Goal: Transaction & Acquisition: Book appointment/travel/reservation

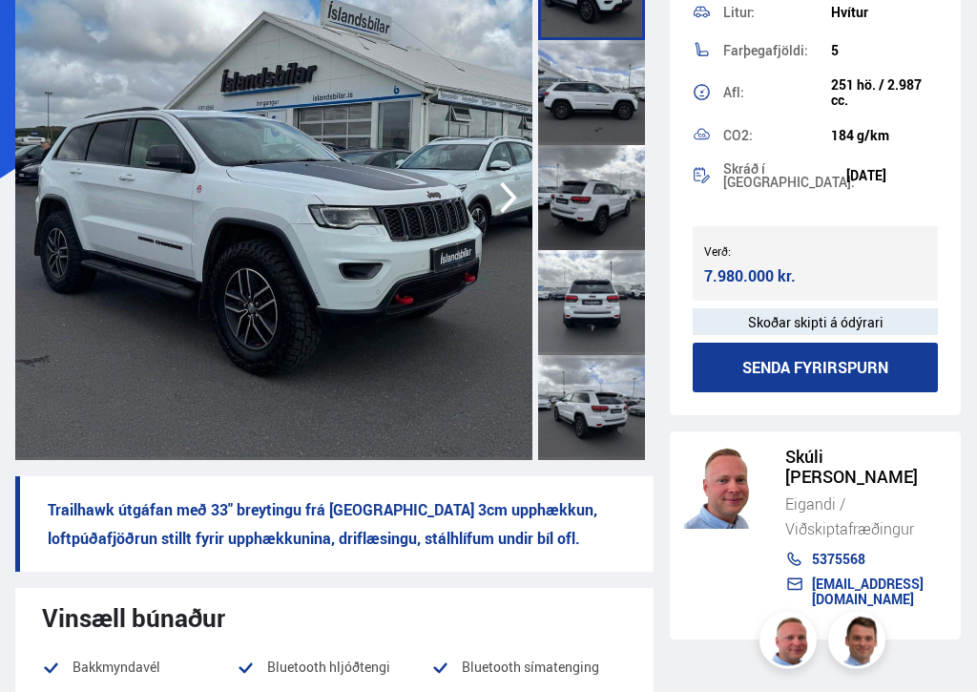
scroll to position [528, 0]
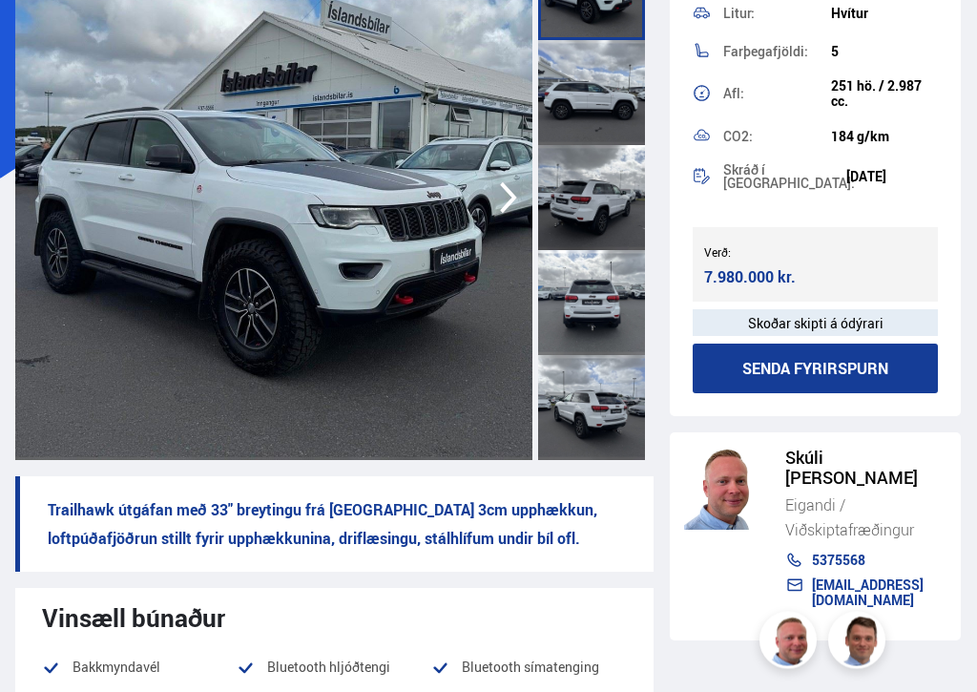
click at [509, 183] on icon "button" at bounding box center [508, 199] width 38 height 46
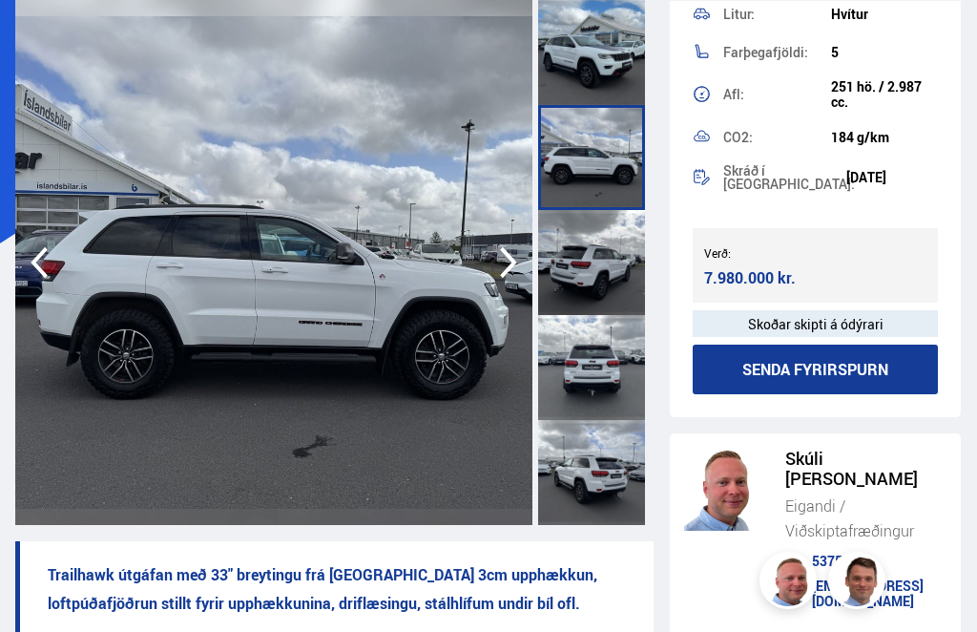
scroll to position [129, 0]
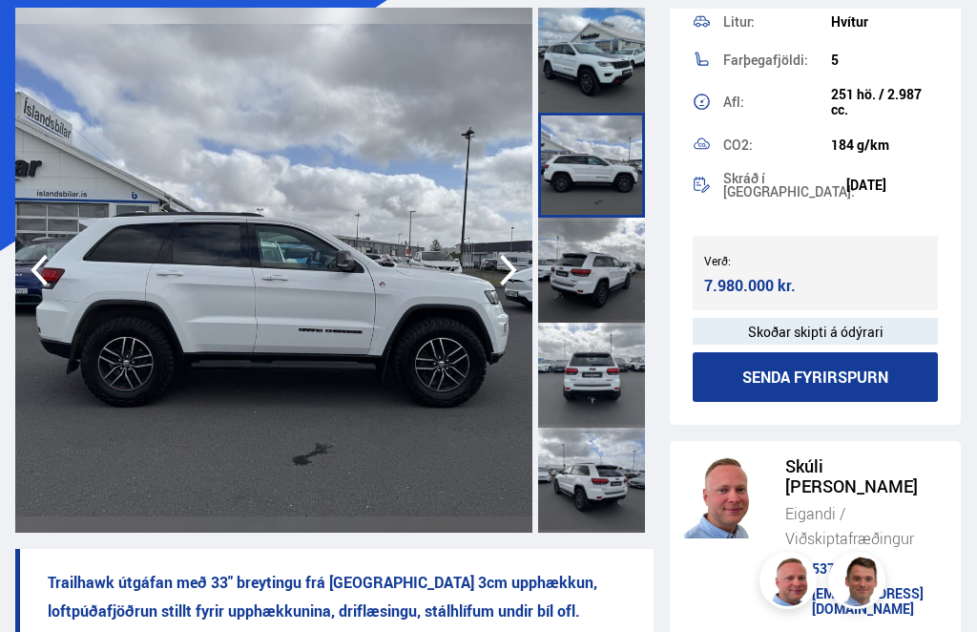
click at [513, 279] on icon "button" at bounding box center [508, 270] width 38 height 46
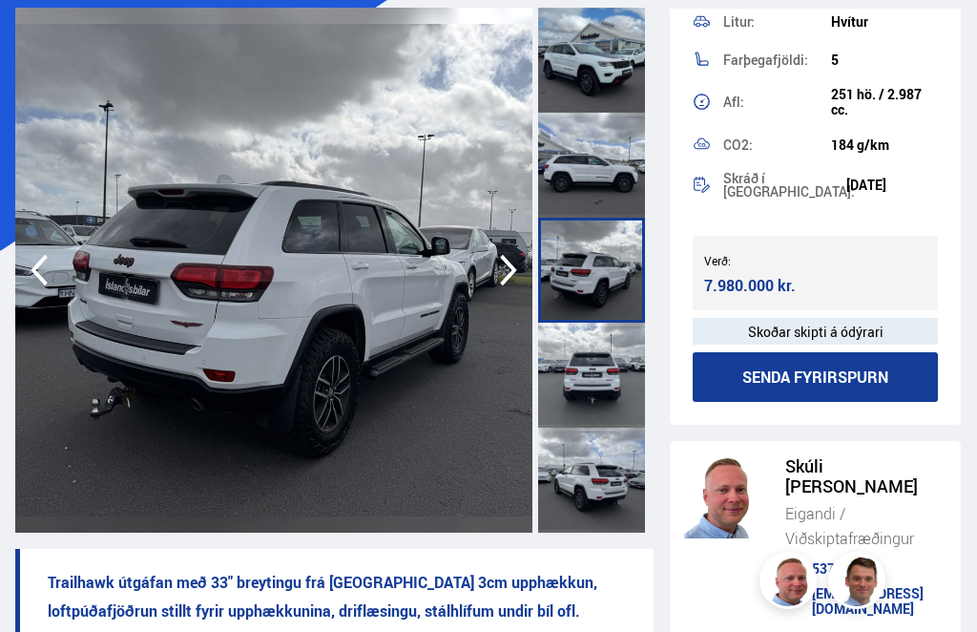
click at [518, 268] on icon "button" at bounding box center [508, 270] width 38 height 46
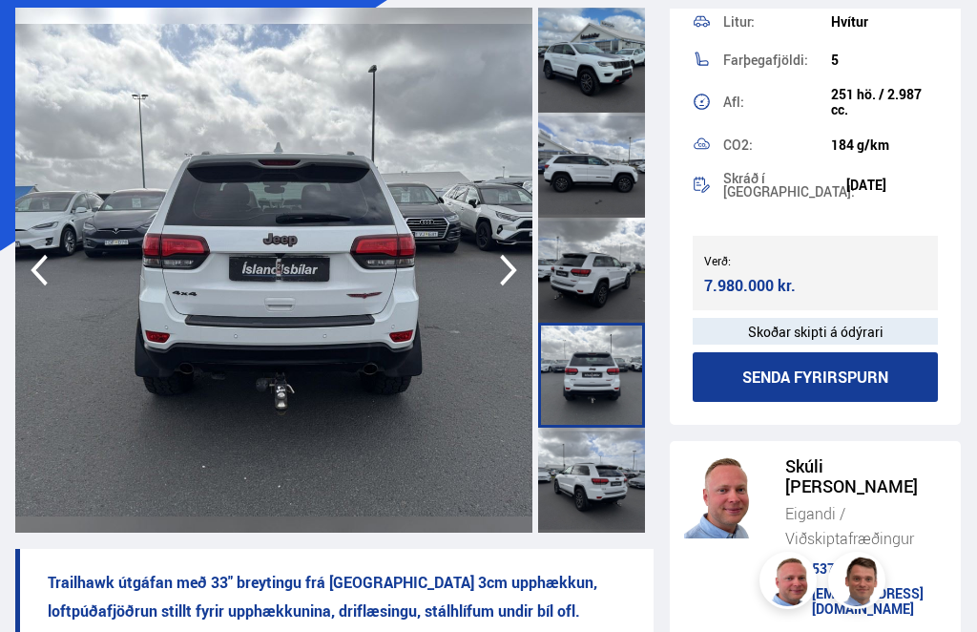
click at [510, 274] on icon "button" at bounding box center [508, 270] width 17 height 31
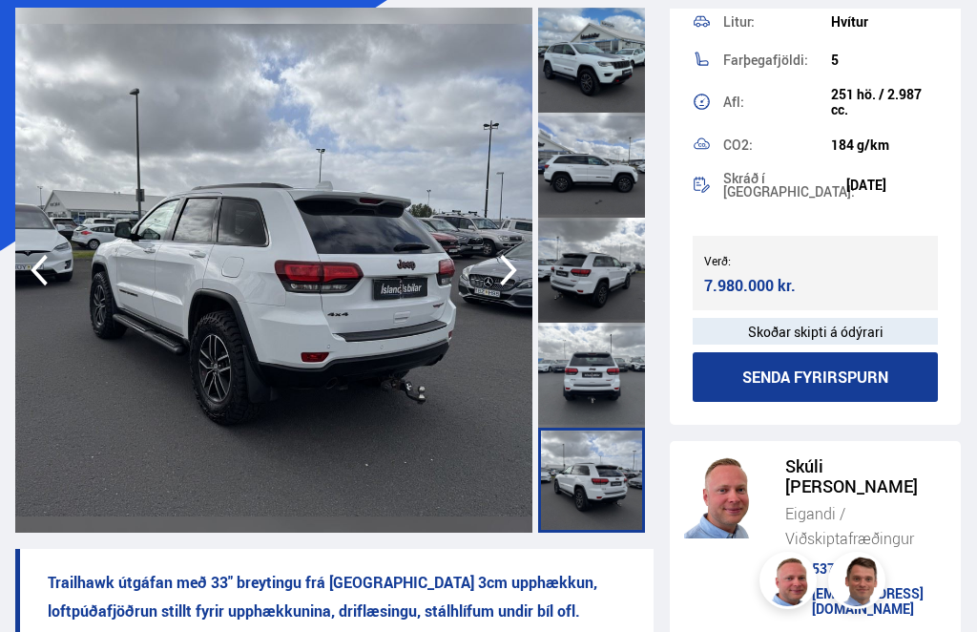
click at [505, 276] on icon "button" at bounding box center [508, 270] width 38 height 46
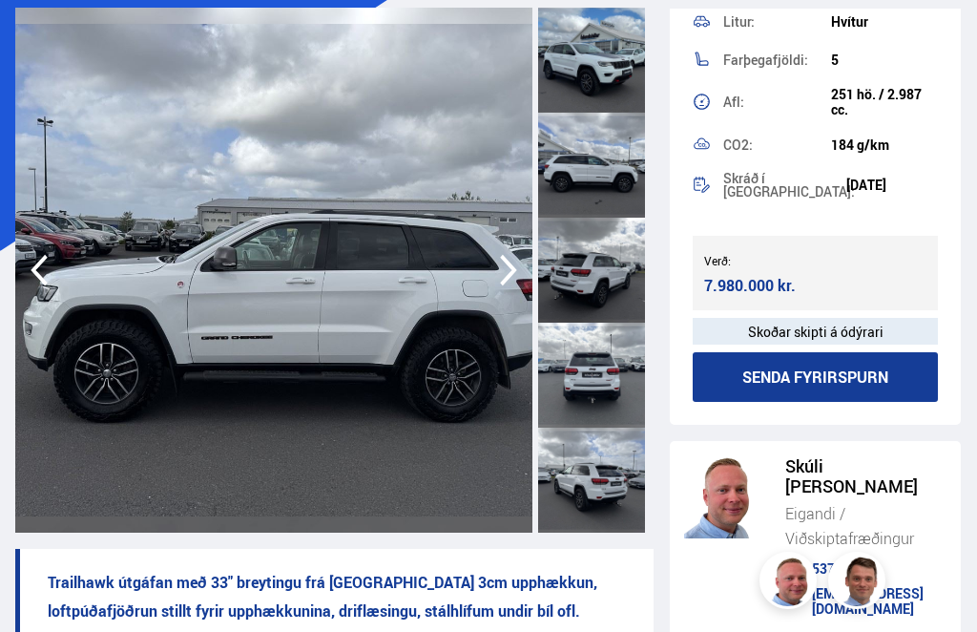
click at [518, 270] on icon "button" at bounding box center [508, 270] width 38 height 46
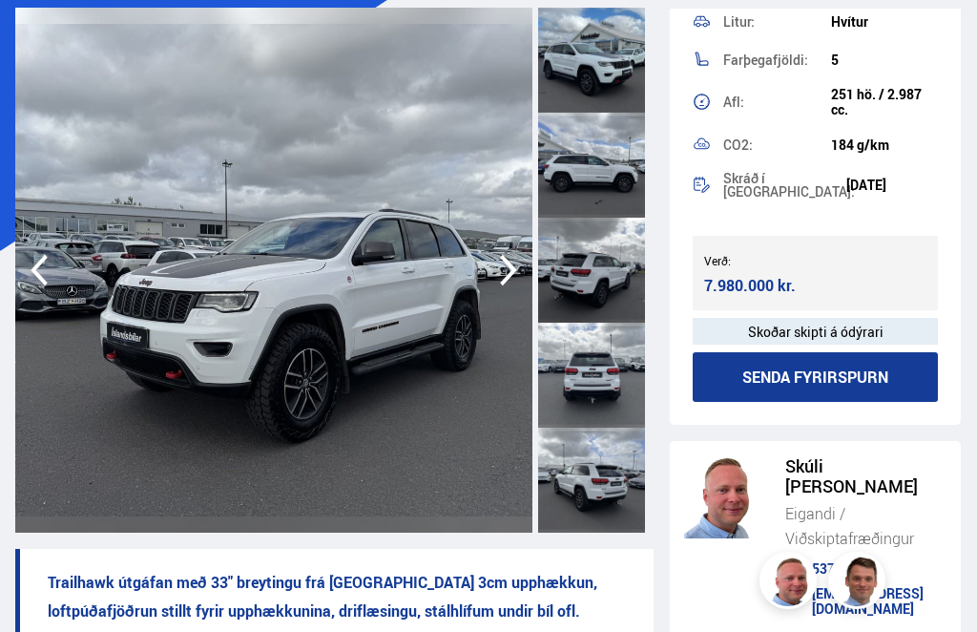
click at [509, 280] on icon "button" at bounding box center [508, 270] width 38 height 46
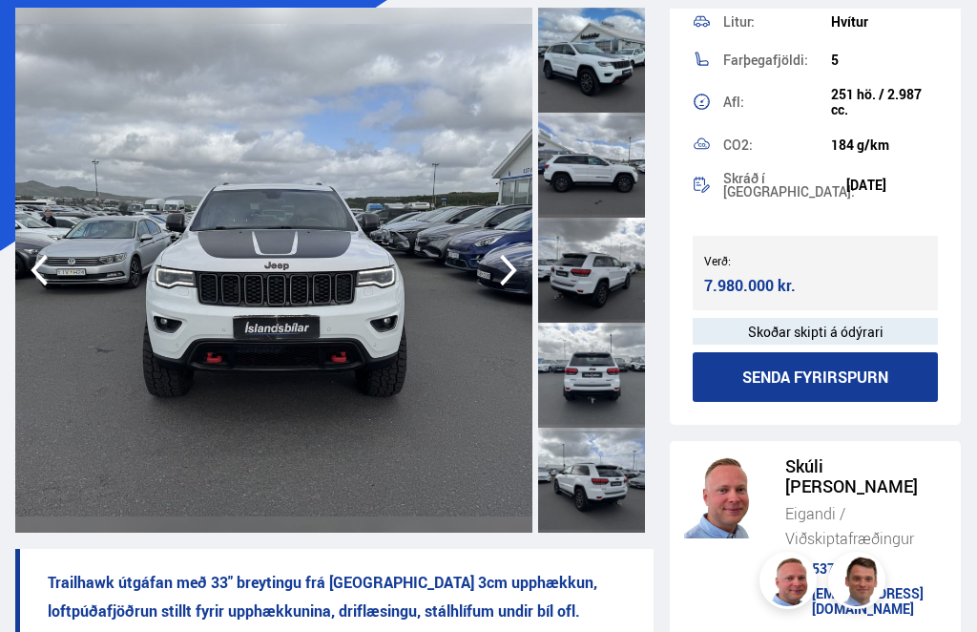
click at [515, 269] on icon "button" at bounding box center [508, 270] width 17 height 31
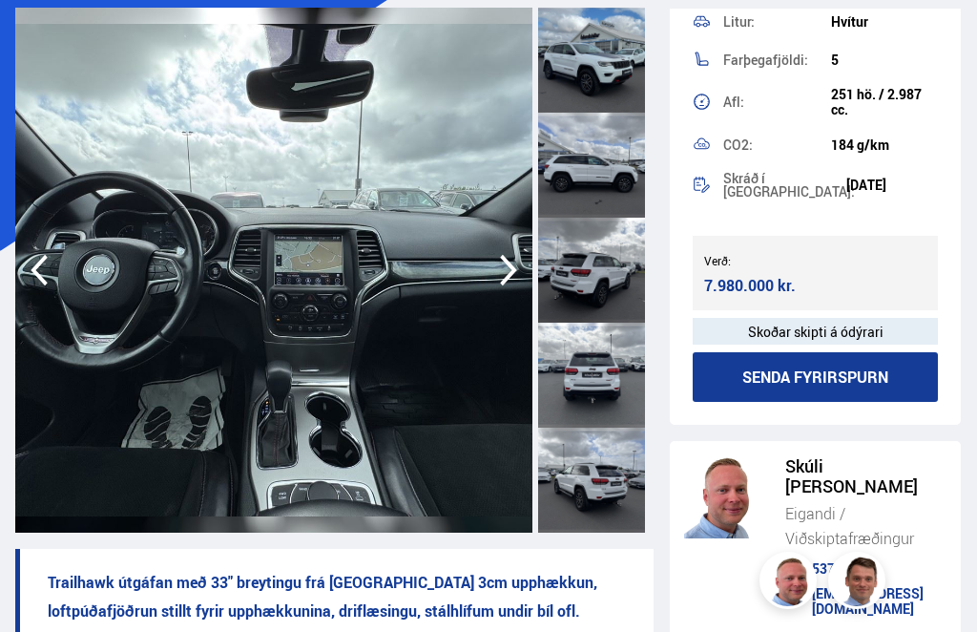
click at [519, 272] on icon "button" at bounding box center [508, 270] width 38 height 46
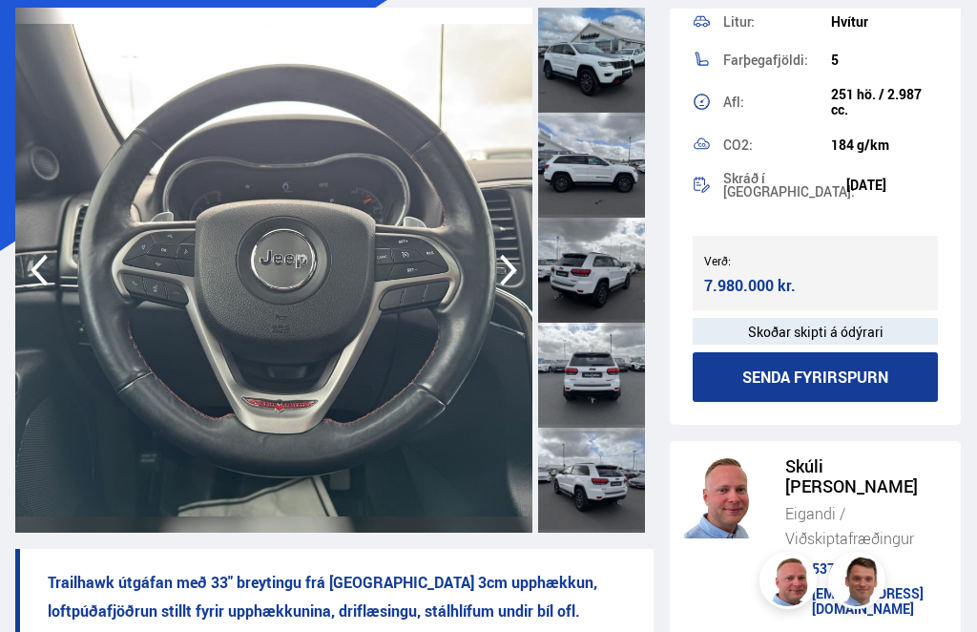
click at [510, 278] on icon "button" at bounding box center [508, 270] width 38 height 46
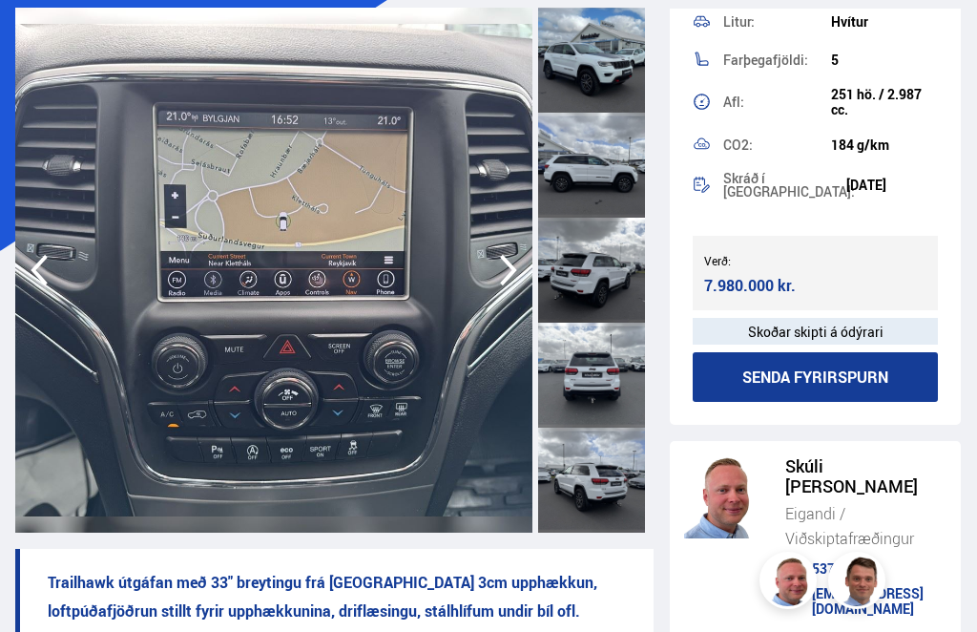
click at [516, 275] on icon "button" at bounding box center [508, 270] width 38 height 46
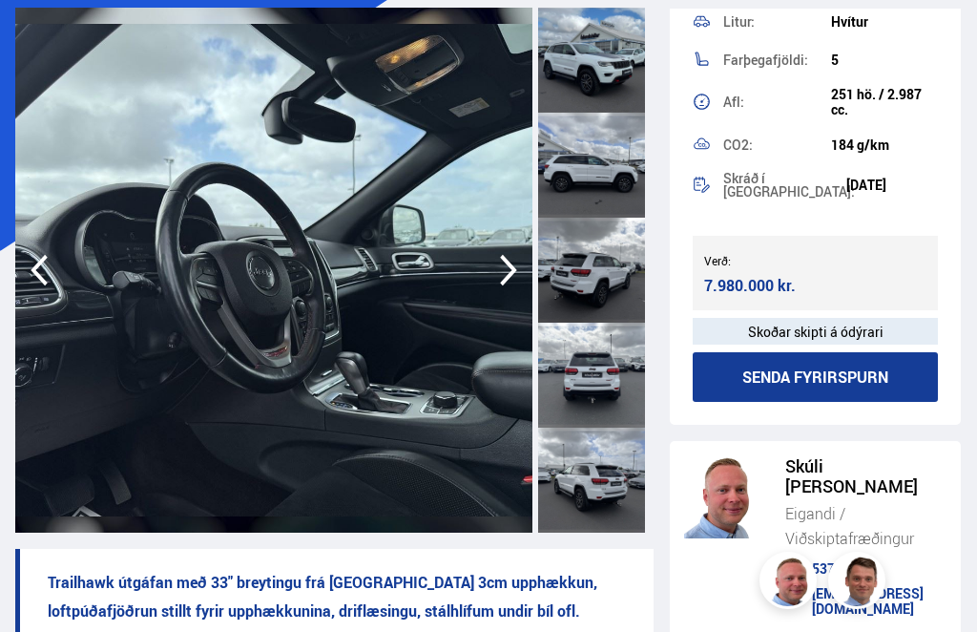
click at [513, 270] on icon "button" at bounding box center [508, 270] width 17 height 31
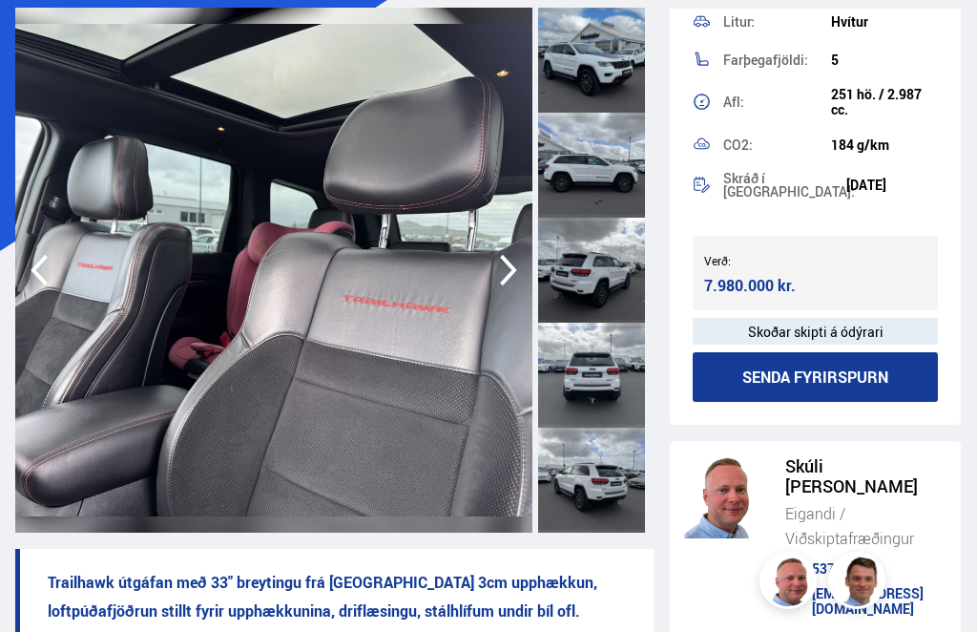
click at [501, 271] on icon "button" at bounding box center [508, 270] width 38 height 46
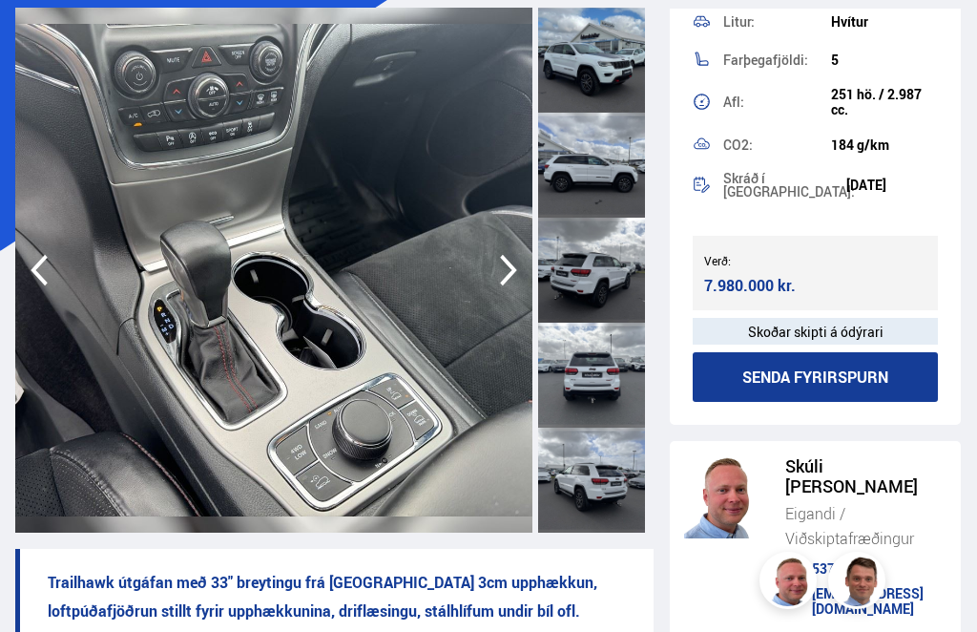
click at [506, 273] on icon "button" at bounding box center [508, 270] width 38 height 46
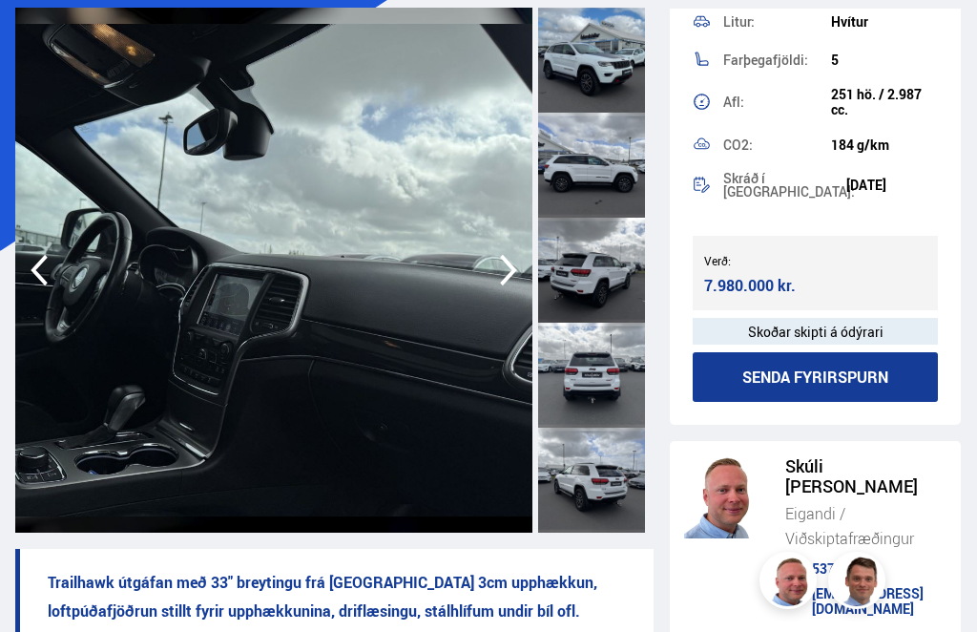
click at [503, 284] on icon "button" at bounding box center [508, 270] width 17 height 31
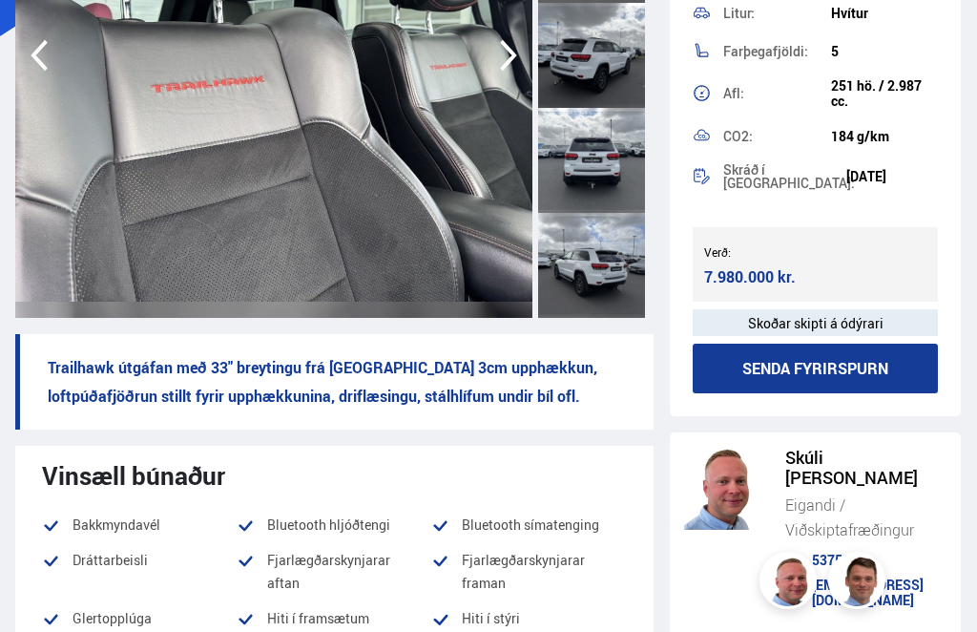
scroll to position [336, 0]
